Goal: Task Accomplishment & Management: Complete application form

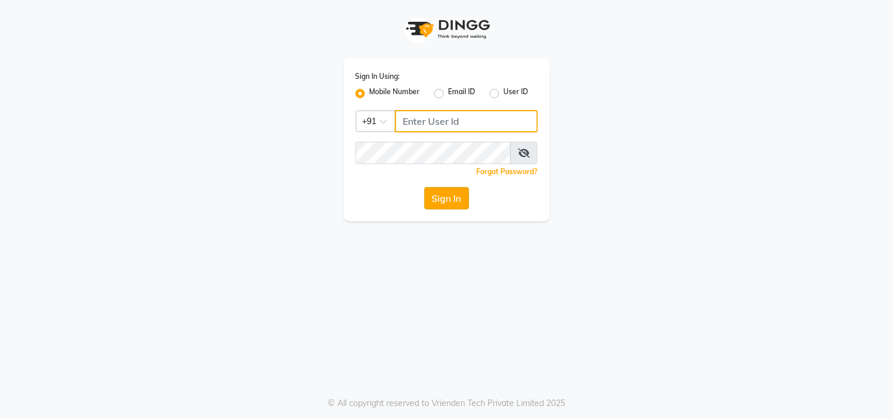
type input "9559808482"
click at [461, 199] on button "Sign In" at bounding box center [446, 198] width 45 height 22
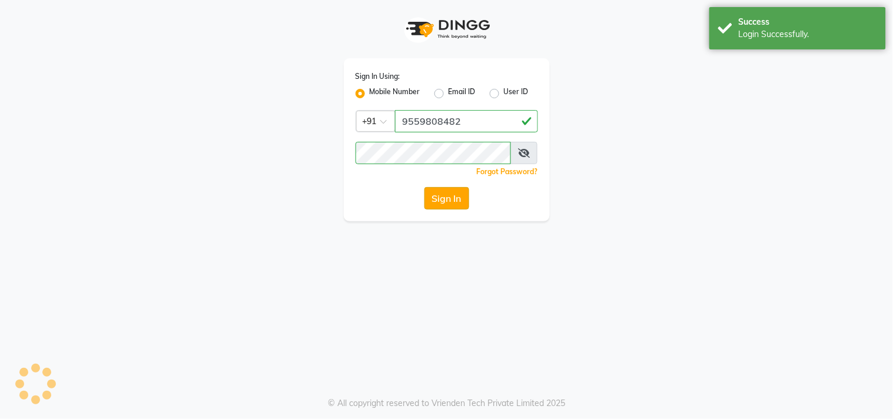
select select "service"
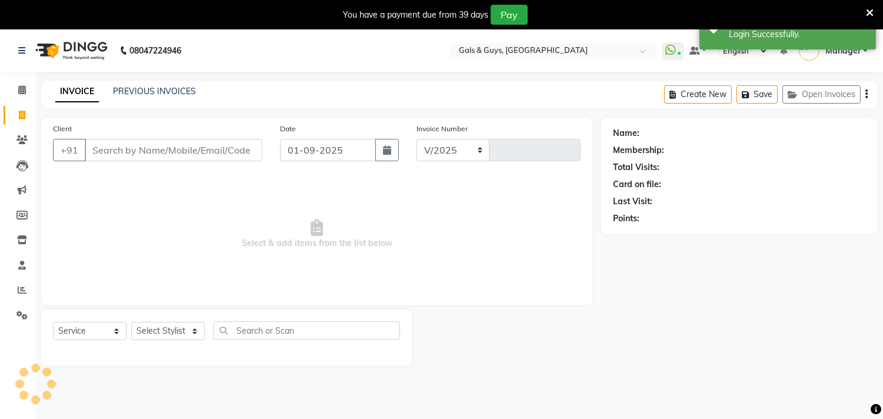
select select "7505"
type input "0726"
click at [201, 148] on input "Client" at bounding box center [174, 150] width 178 height 22
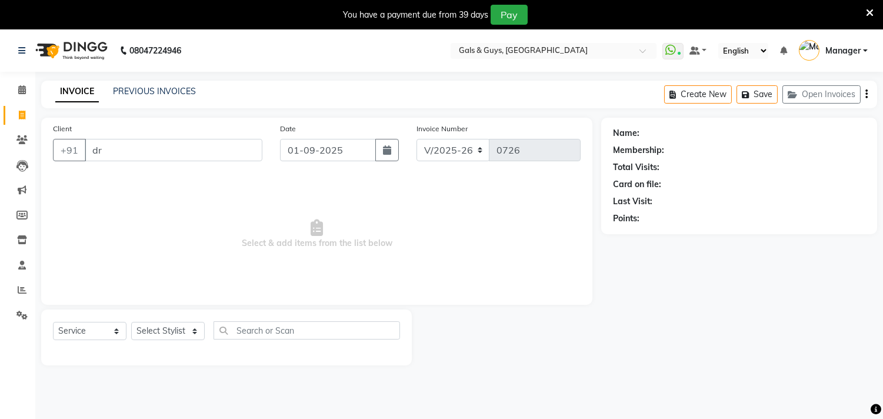
type input "d"
type input "D"
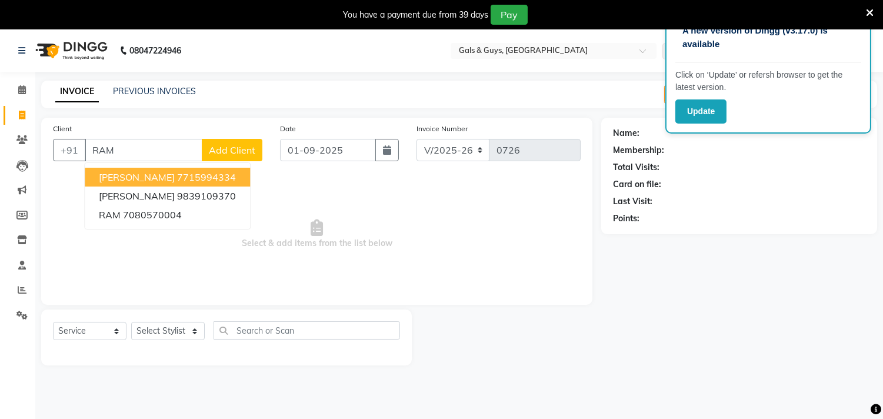
click at [151, 139] on input "RAM" at bounding box center [144, 150] width 118 height 22
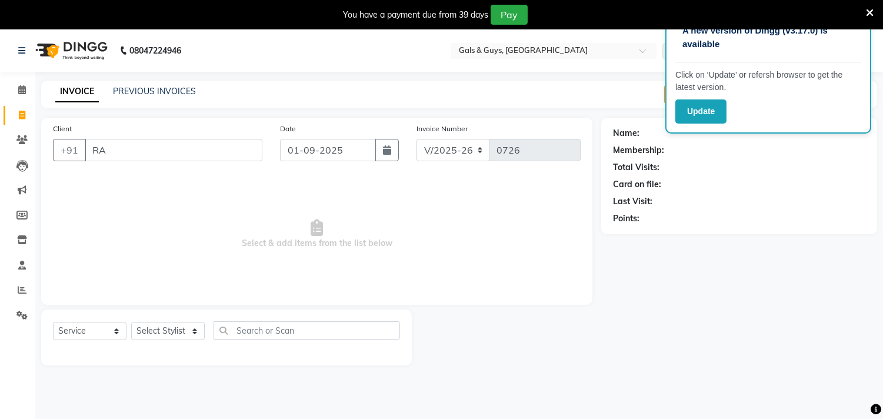
type input "R"
type input "7705096692"
click at [225, 152] on span "Add Client" at bounding box center [232, 150] width 46 height 12
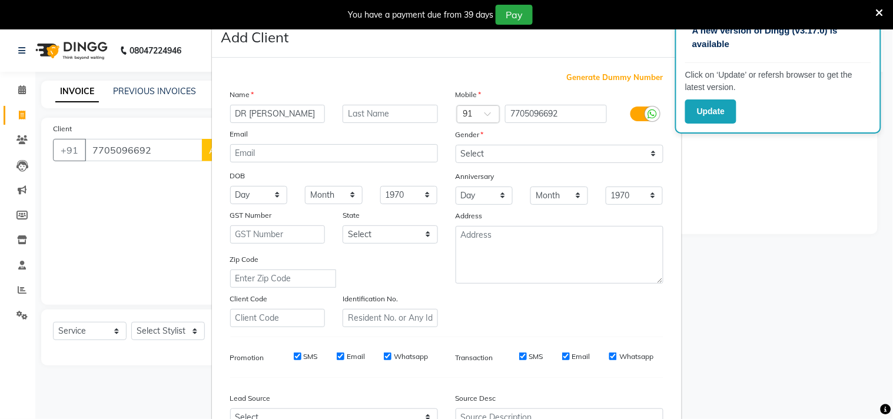
type input "DR [PERSON_NAME]"
click at [494, 149] on select "Select [DEMOGRAPHIC_DATA] [DEMOGRAPHIC_DATA] Other Prefer Not To Say" at bounding box center [559, 154] width 208 height 18
select select "[DEMOGRAPHIC_DATA]"
click at [455, 145] on select "Select [DEMOGRAPHIC_DATA] [DEMOGRAPHIC_DATA] Other Prefer Not To Say" at bounding box center [559, 154] width 208 height 18
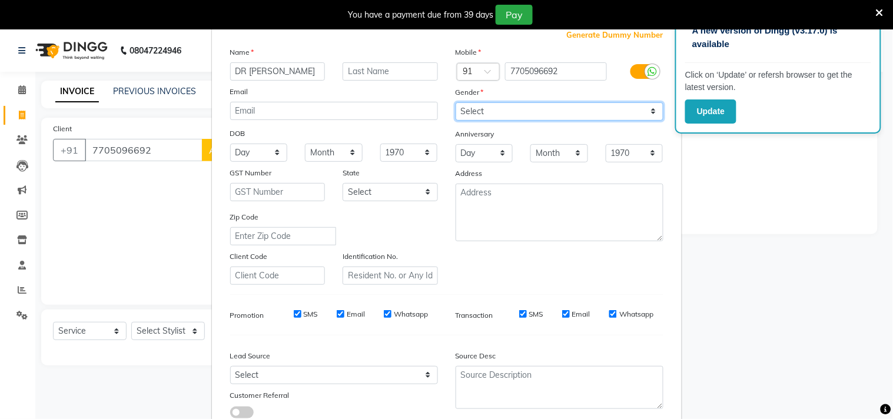
scroll to position [125, 0]
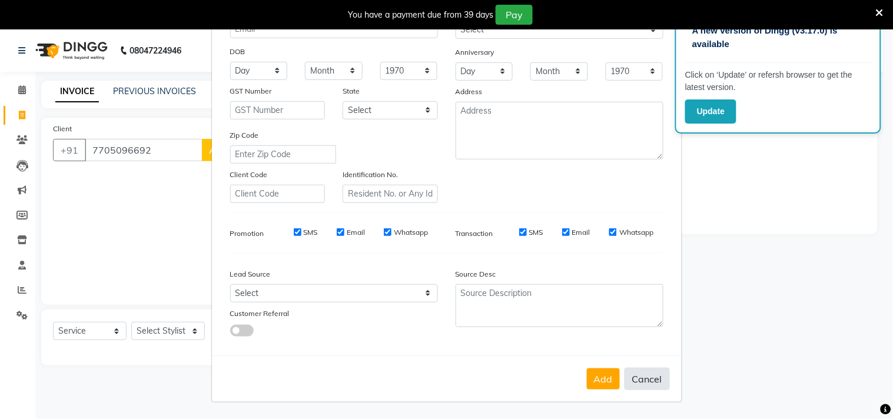
click at [630, 378] on button "Cancel" at bounding box center [646, 379] width 45 height 22
select select
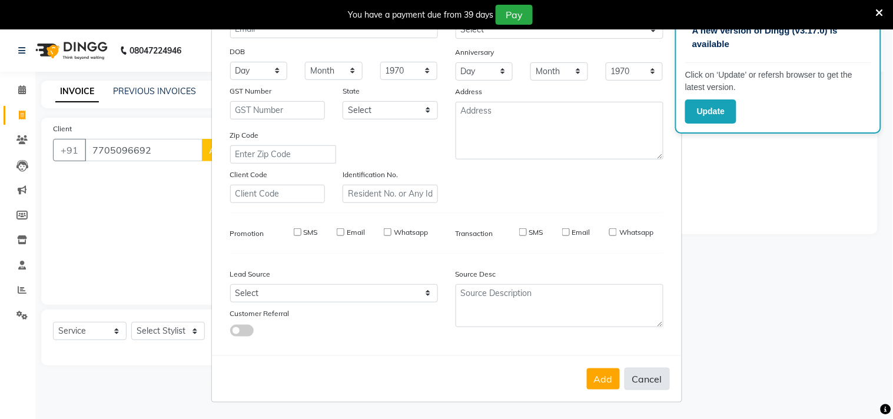
select select
checkbox input "false"
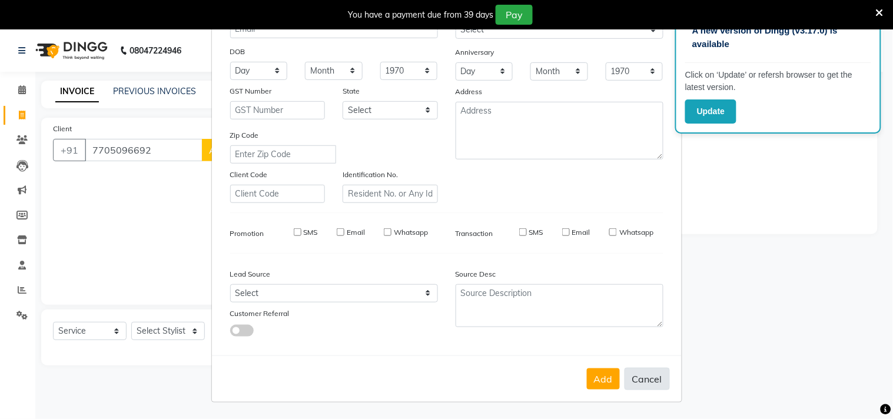
checkbox input "false"
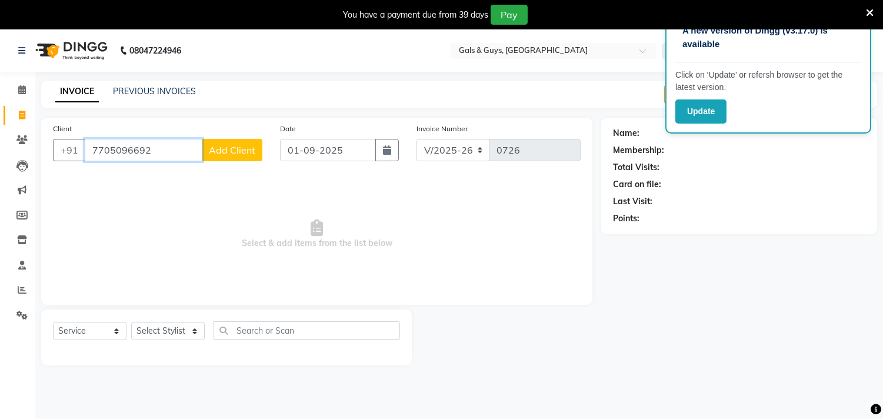
click at [159, 148] on input "7705096692" at bounding box center [144, 150] width 118 height 22
type input "7"
type input "9621874008"
click at [218, 156] on button "Add Client" at bounding box center [232, 150] width 61 height 22
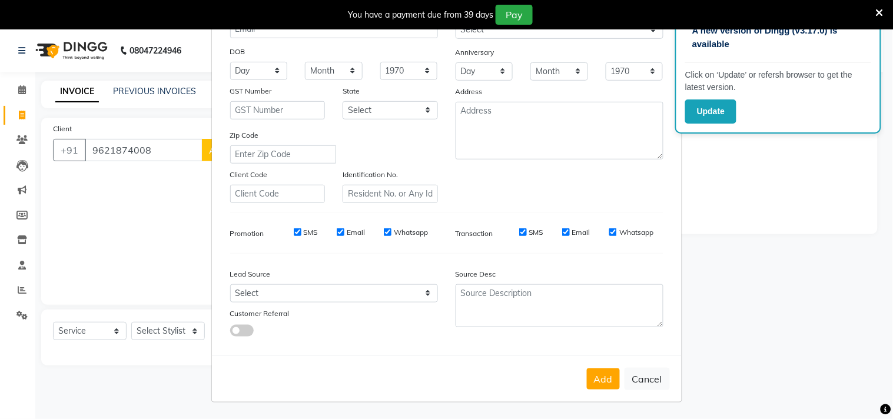
type input "DR [PERSON_NAME]"
click at [591, 379] on button "Add" at bounding box center [603, 378] width 33 height 21
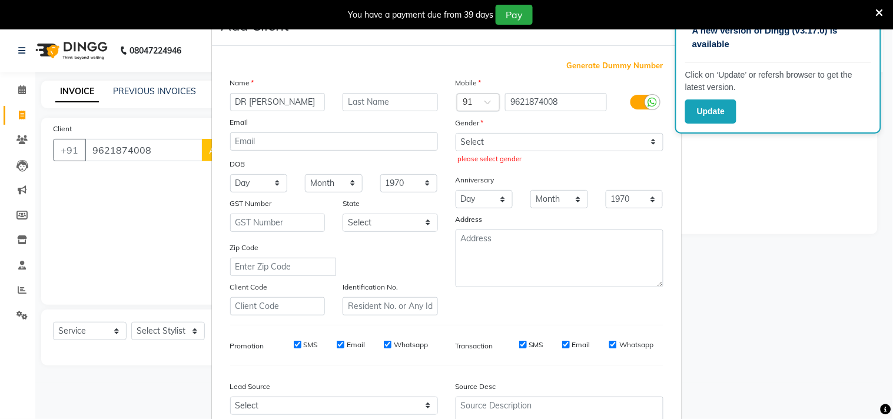
scroll to position [0, 0]
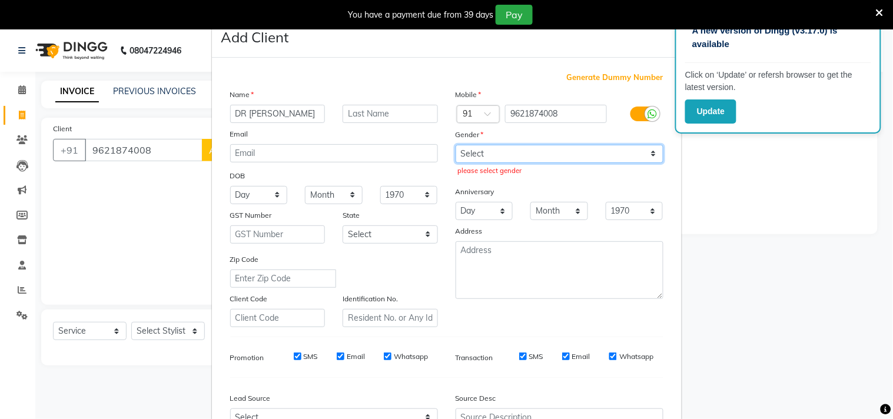
click at [543, 148] on select "Select [DEMOGRAPHIC_DATA] [DEMOGRAPHIC_DATA] Other Prefer Not To Say" at bounding box center [559, 154] width 208 height 18
select select "[DEMOGRAPHIC_DATA]"
click at [455, 145] on select "Select [DEMOGRAPHIC_DATA] [DEMOGRAPHIC_DATA] Other Prefer Not To Say" at bounding box center [559, 154] width 208 height 18
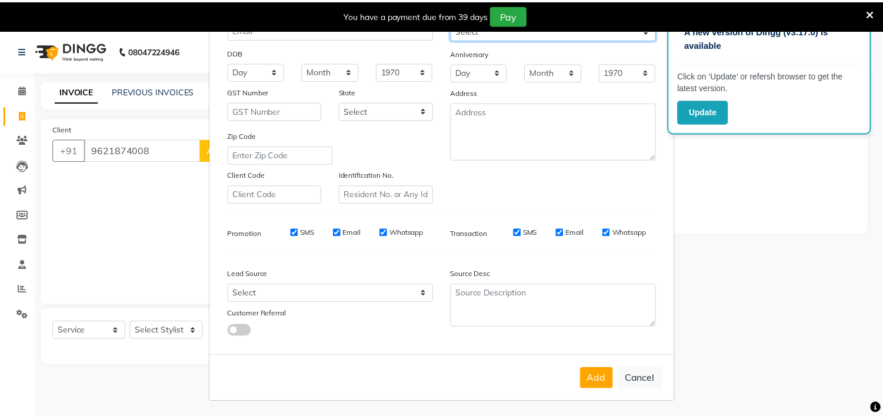
scroll to position [125, 0]
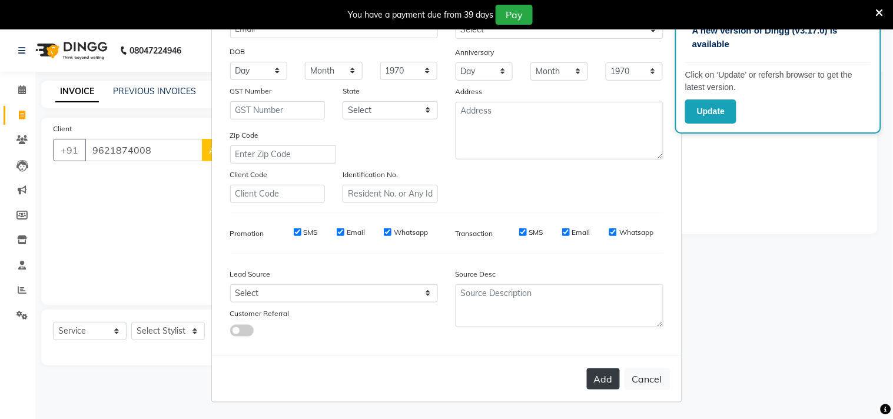
click at [604, 385] on button "Add" at bounding box center [603, 378] width 33 height 21
select select
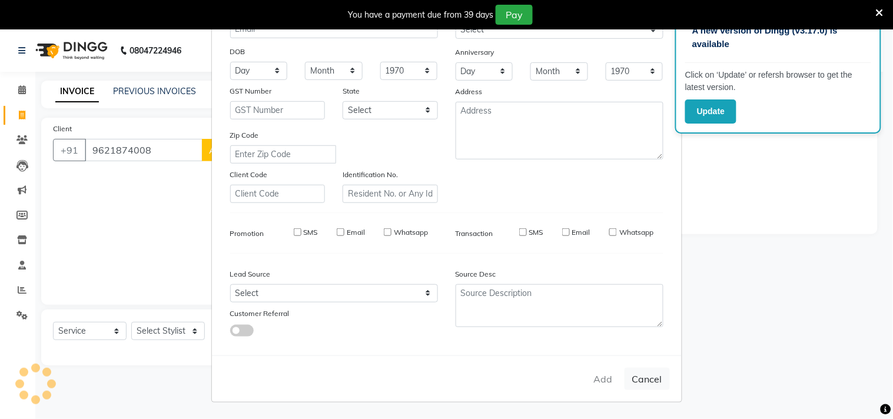
select select
checkbox input "false"
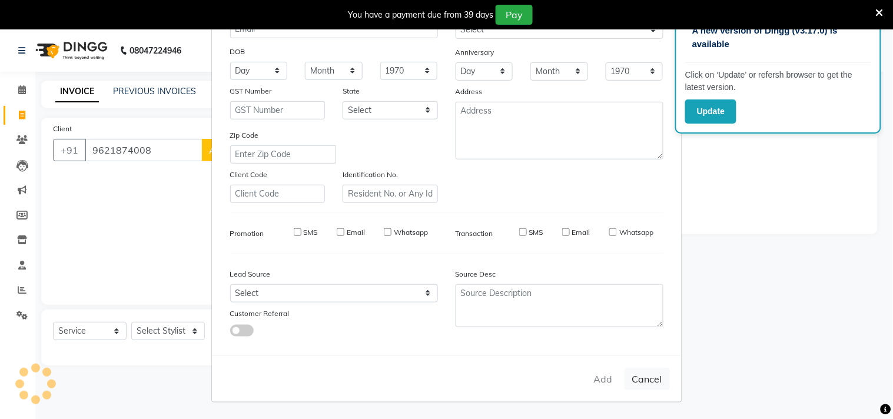
checkbox input "false"
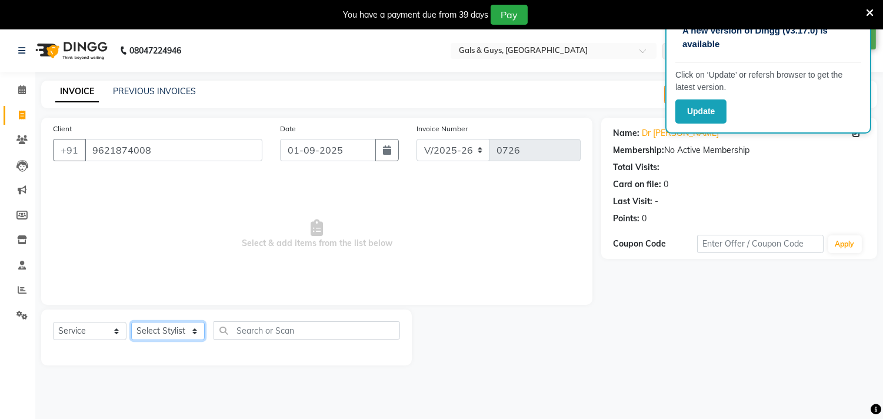
click at [174, 324] on select "Select Stylist [PERSON_NAME] ADVANCE ALKA [PERSON_NAME] B-WAX KUNAL Manager MEM…" at bounding box center [168, 331] width 74 height 18
select select "66163"
click at [131, 322] on select "Select Stylist [PERSON_NAME] ADVANCE ALKA [PERSON_NAME] B-WAX KUNAL Manager MEM…" at bounding box center [168, 331] width 74 height 18
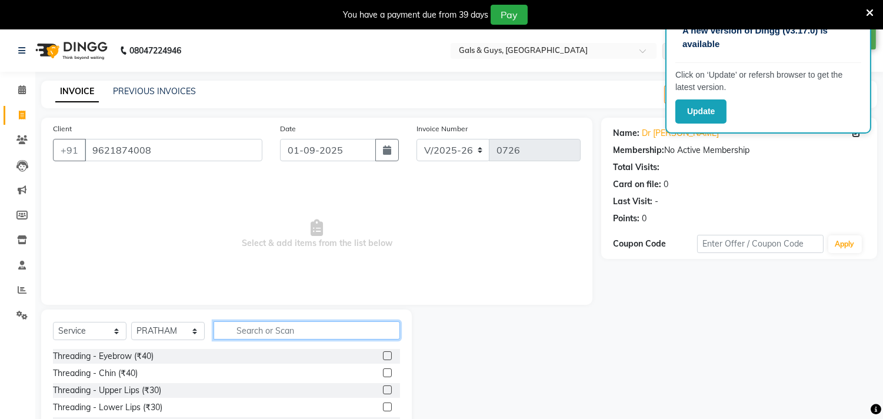
click at [269, 327] on input "text" at bounding box center [307, 330] width 187 height 18
type input "HAIR CUT"
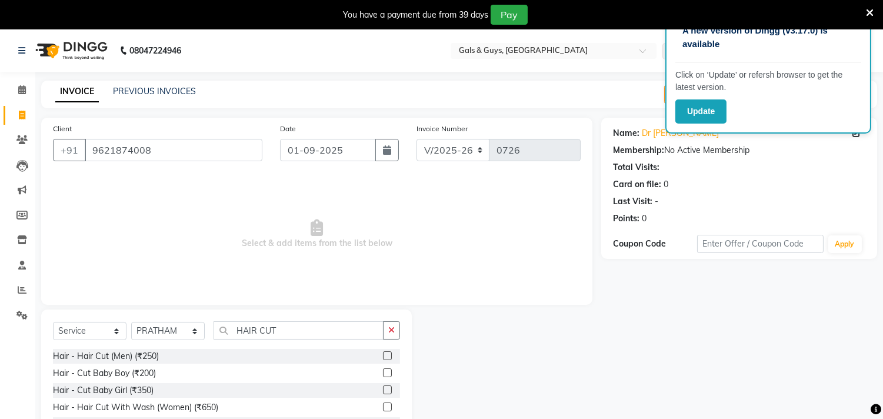
click at [387, 355] on label at bounding box center [387, 355] width 9 height 9
click at [387, 355] on input "checkbox" at bounding box center [387, 356] width 8 height 8
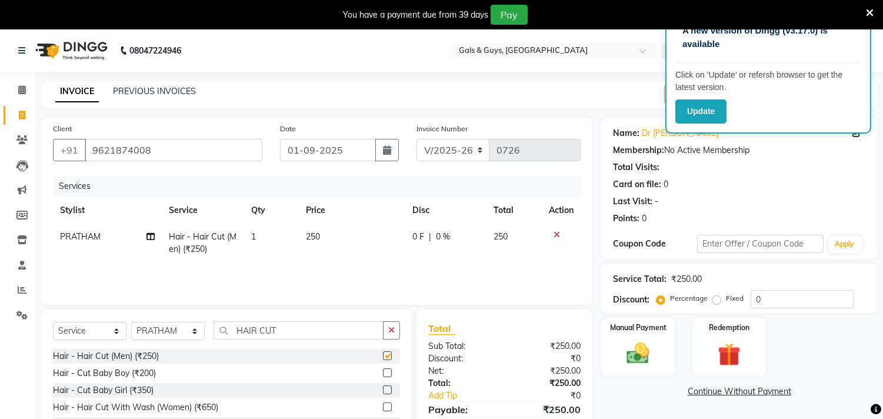
checkbox input "false"
click at [666, 353] on div "Manual Payment" at bounding box center [638, 347] width 76 height 60
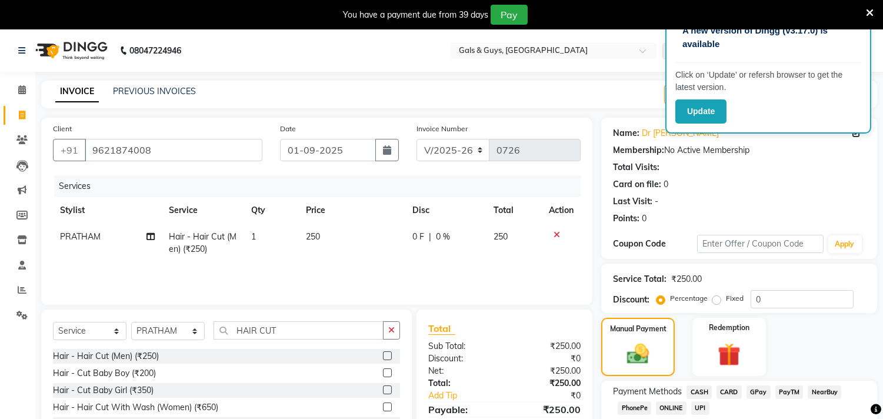
click at [759, 392] on span "GPay" at bounding box center [759, 392] width 24 height 14
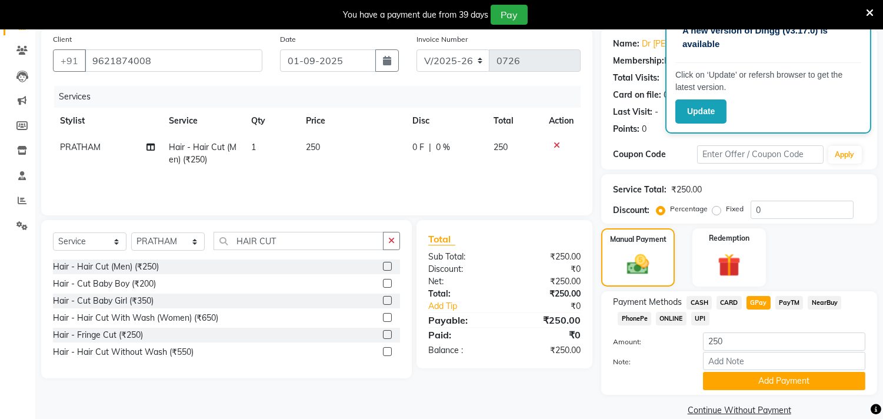
scroll to position [107, 0]
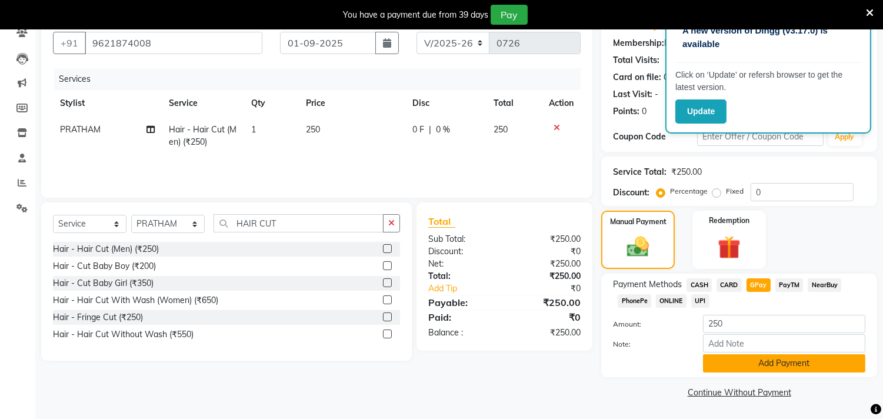
click at [763, 365] on button "Add Payment" at bounding box center [784, 363] width 162 height 18
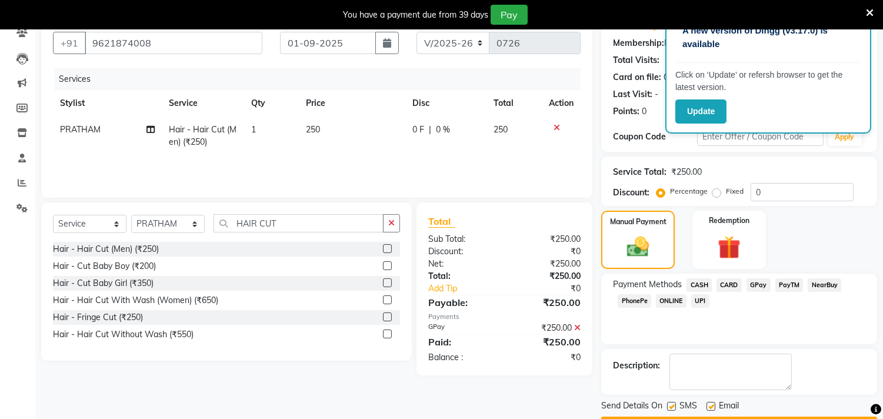
scroll to position [139, 0]
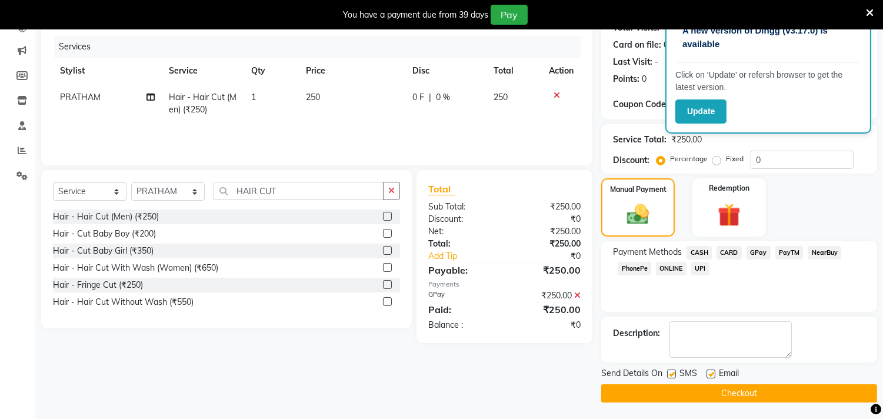
click at [754, 389] on button "Checkout" at bounding box center [739, 393] width 276 height 18
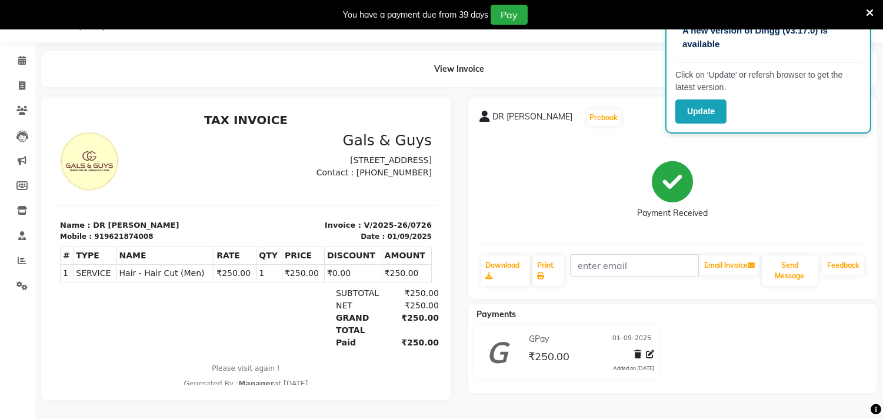
click at [869, 8] on icon at bounding box center [870, 13] width 8 height 11
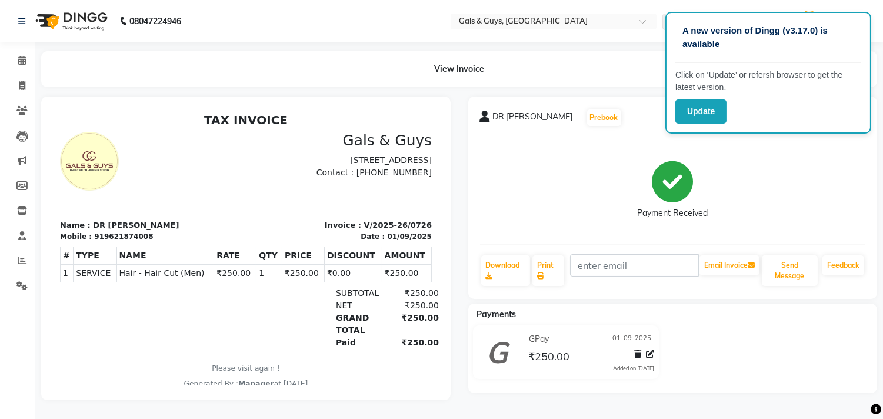
scroll to position [8, 0]
click at [589, 140] on div "DR RAM Prebook Payment Received Download Print Email Invoice Send Message Feedb…" at bounding box center [673, 197] width 410 height 202
